Goal: Information Seeking & Learning: Learn about a topic

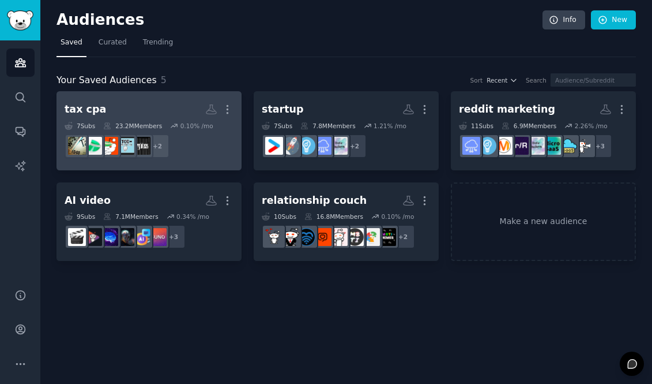
click at [128, 97] on link "tax cpa More 7 Sub s 23.2M Members 0.10 % /mo + 2" at bounding box center [149, 130] width 185 height 79
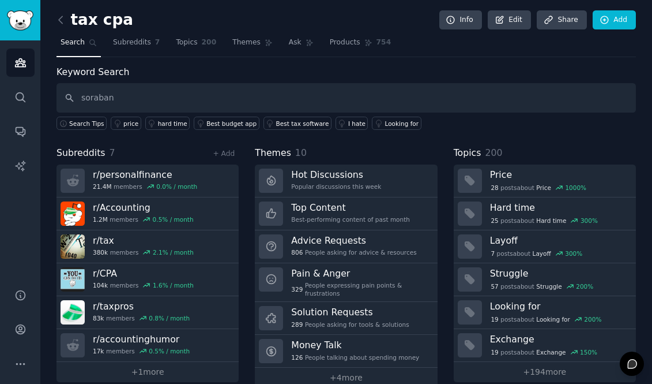
type input "soraban"
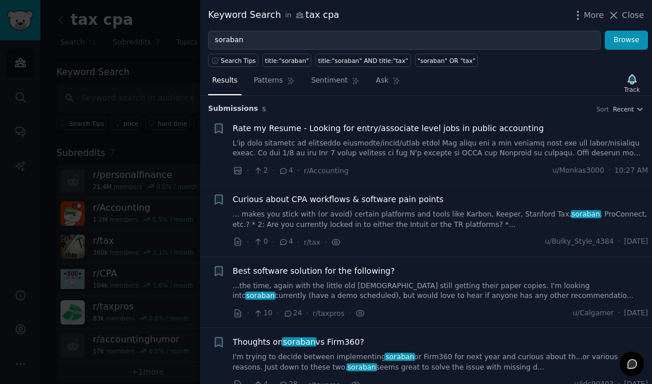
scroll to position [76, 0]
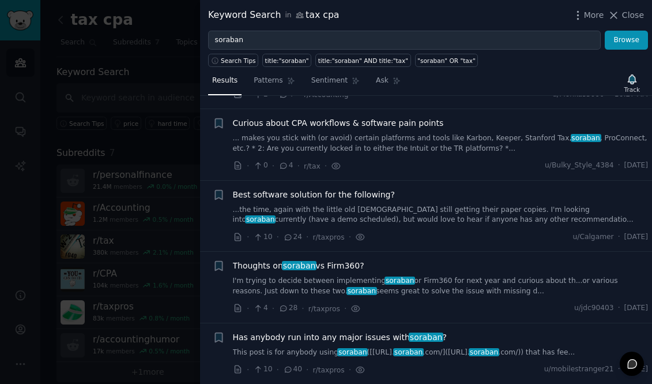
click at [290, 313] on div "· 4 · 28 · r/taxpros ·" at bounding box center [297, 308] width 128 height 12
click at [290, 310] on span "28" at bounding box center [288, 308] width 19 height 10
click at [308, 271] on span "Thoughts on soraban vs Firm360?" at bounding box center [299, 266] width 132 height 12
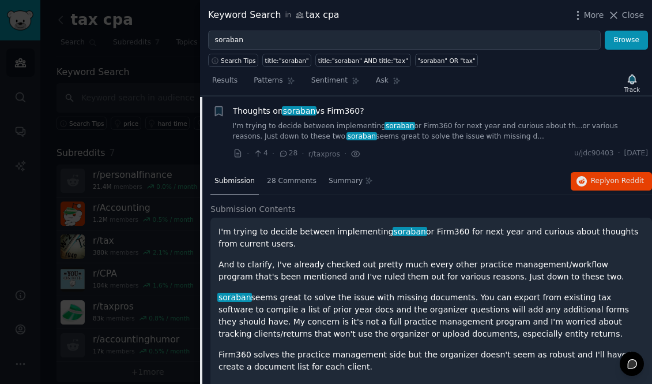
scroll to position [232, 0]
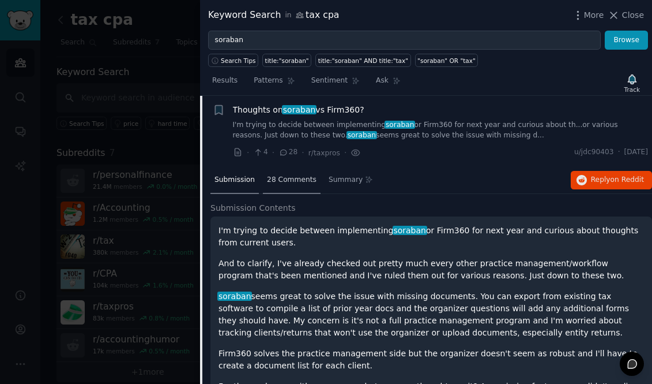
click at [287, 177] on span "28 Comments" at bounding box center [292, 180] width 50 height 10
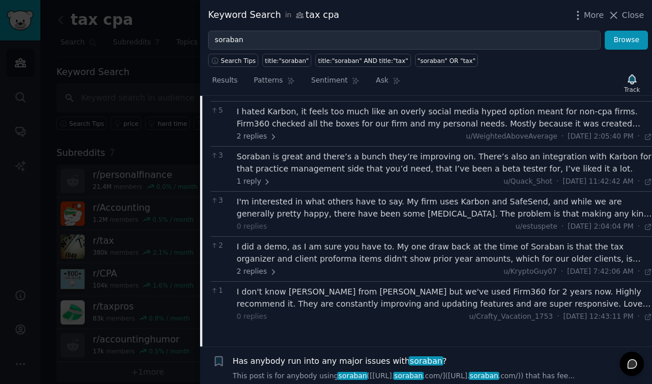
scroll to position [403, 0]
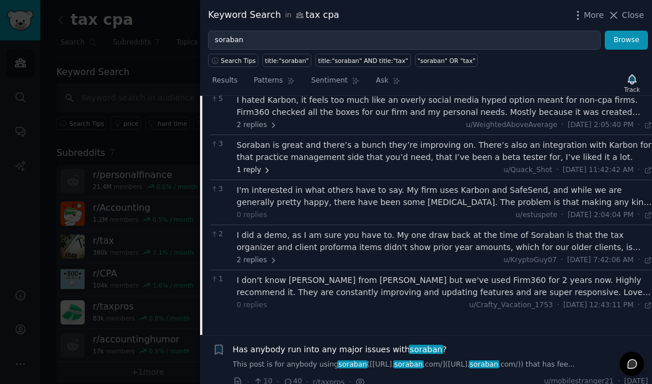
click at [263, 166] on icon at bounding box center [267, 170] width 8 height 8
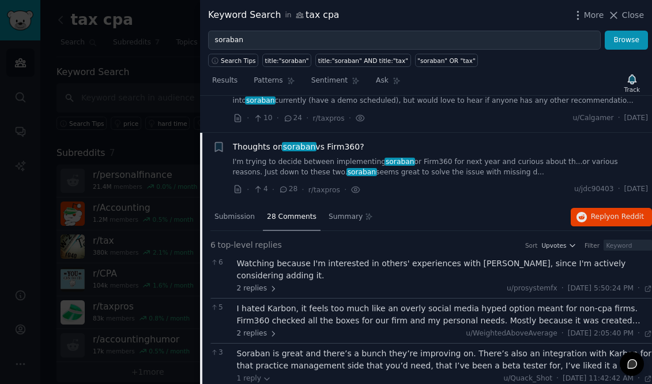
scroll to position [347, 0]
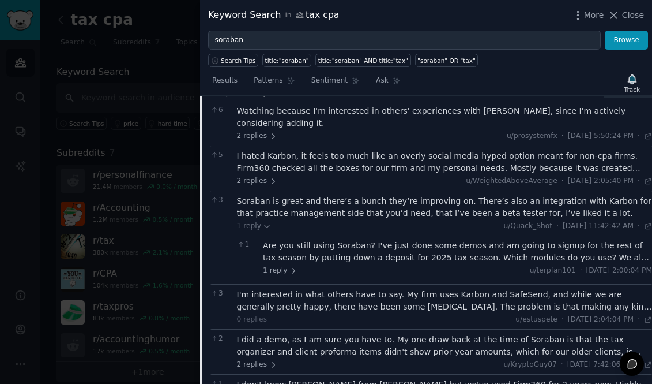
click at [115, 236] on div at bounding box center [326, 192] width 652 height 384
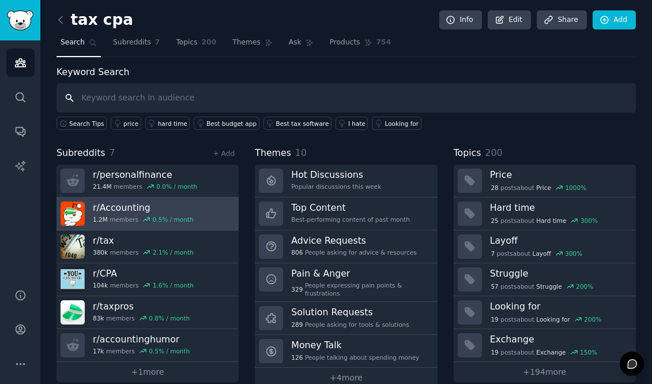
scroll to position [20, 0]
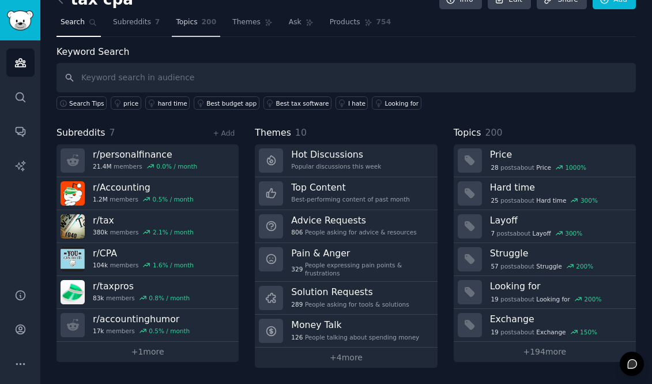
click at [199, 25] on link "Topics 200" at bounding box center [196, 25] width 48 height 24
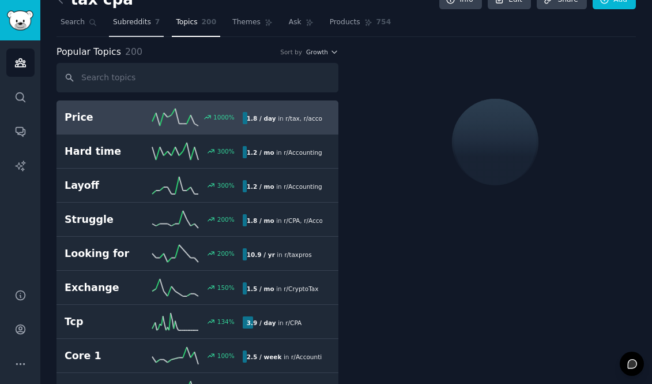
click at [139, 27] on span "Subreddits" at bounding box center [132, 22] width 38 height 10
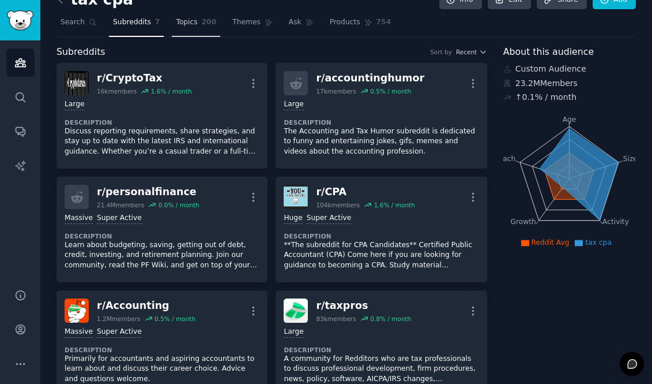
click at [196, 27] on link "Topics 200" at bounding box center [196, 25] width 48 height 24
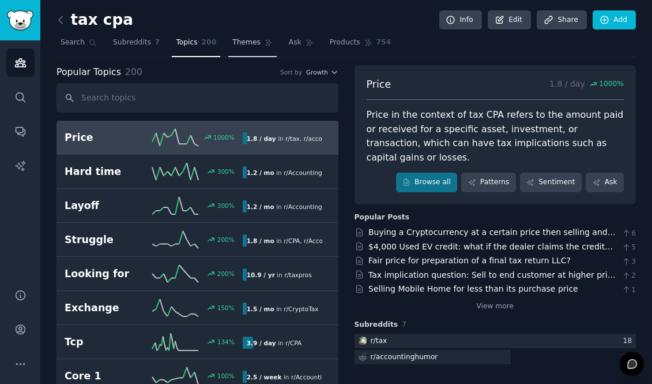
click at [251, 43] on span "Themes" at bounding box center [246, 42] width 28 height 10
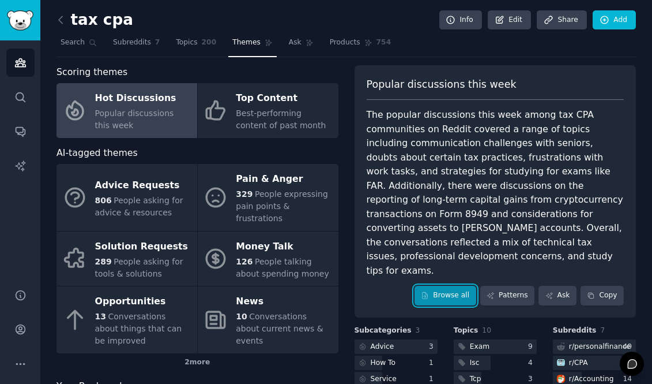
click at [443, 286] on link "Browse all" at bounding box center [446, 296] width 62 height 20
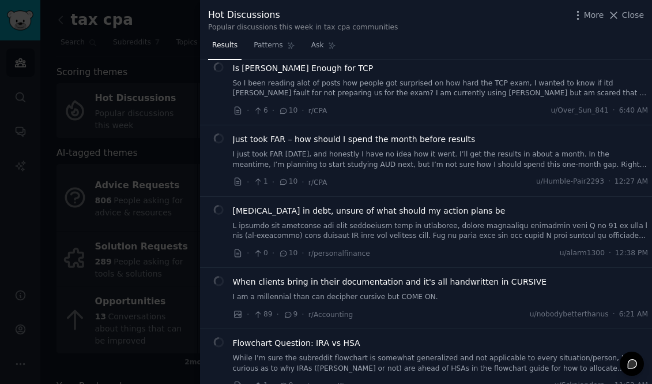
scroll to position [3230, 0]
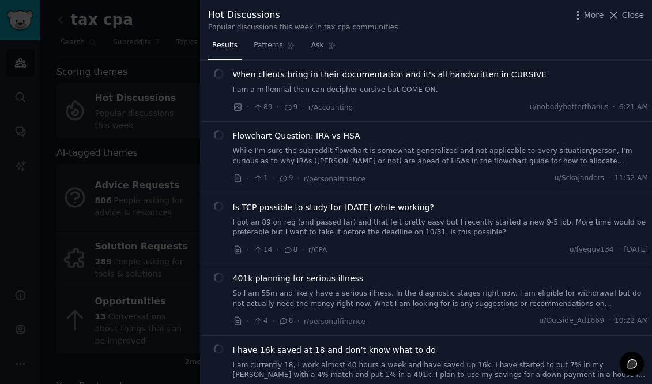
click at [105, 253] on div at bounding box center [326, 192] width 652 height 384
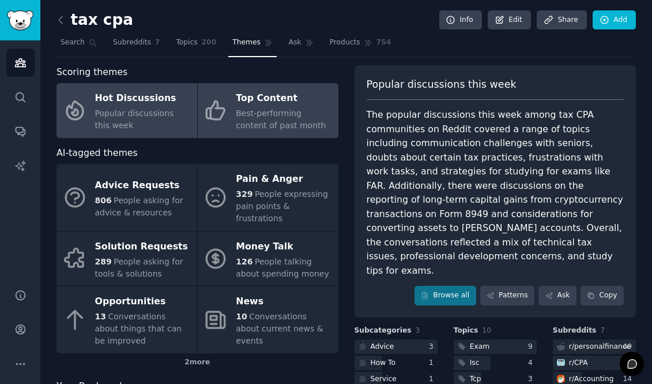
click at [298, 89] on div "Top Content" at bounding box center [284, 98] width 96 height 18
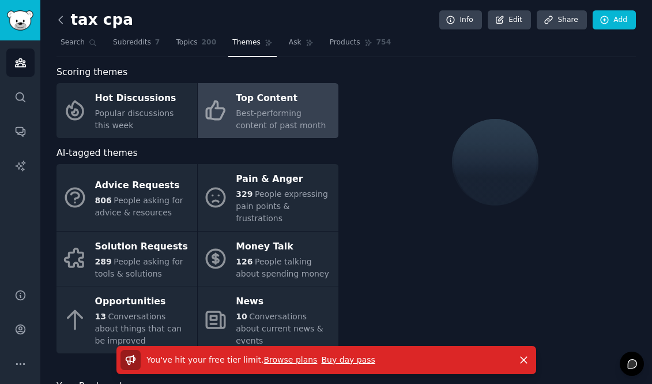
click at [63, 20] on icon at bounding box center [61, 20] width 12 height 12
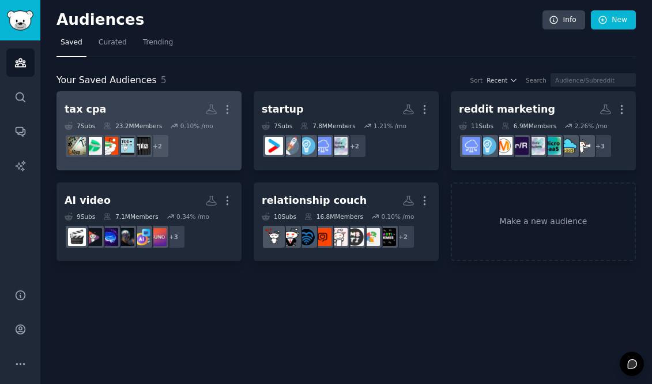
click at [174, 126] on icon at bounding box center [174, 126] width 8 height 8
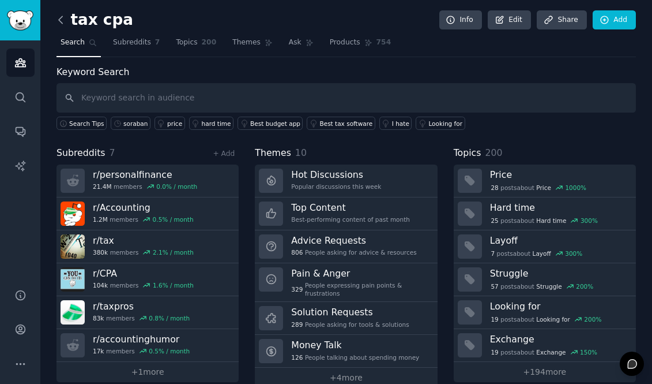
click at [62, 23] on icon at bounding box center [60, 19] width 3 height 7
